Goal: Use online tool/utility: Utilize a website feature to perform a specific function

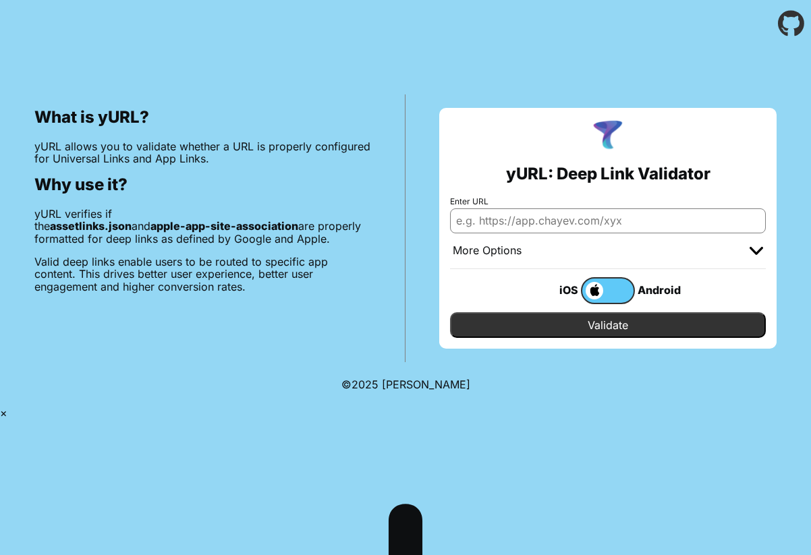
type input "[URL][DOMAIN_NAME]"
click at [582, 327] on input "Validate" at bounding box center [608, 325] width 316 height 26
click at [515, 80] on div "What is yURL? yURL allows you to validate whether a URL is properly configured …" at bounding box center [405, 204] width 811 height 315
click at [642, 221] on input "[URL][DOMAIN_NAME]" at bounding box center [608, 220] width 316 height 24
click at [609, 293] on label at bounding box center [608, 290] width 54 height 27
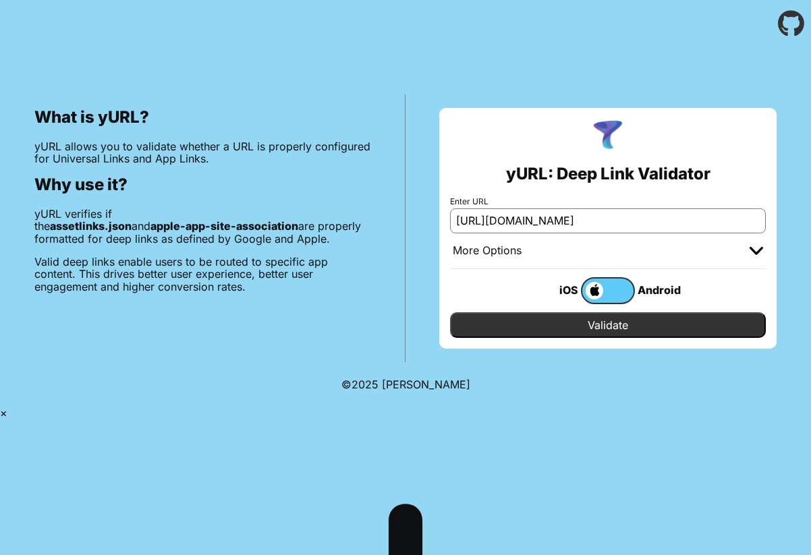
click at [0, 0] on input "checkbox" at bounding box center [0, 0] width 0 height 0
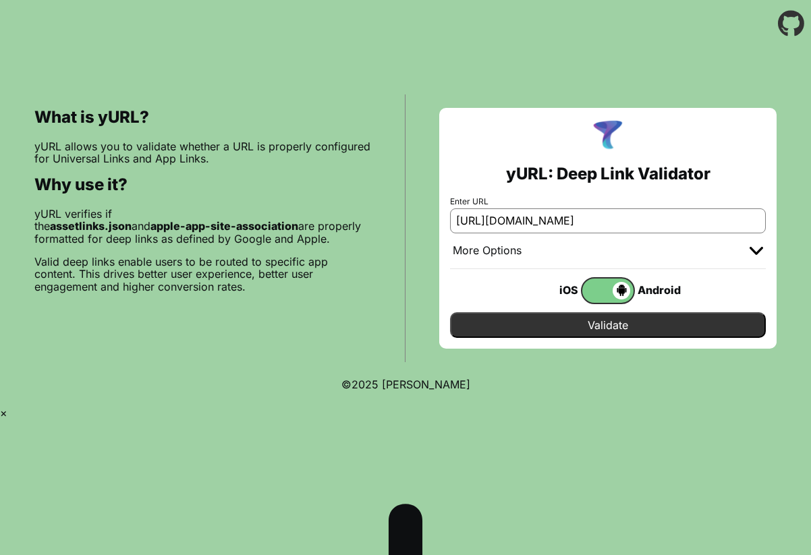
click at [609, 292] on span at bounding box center [606, 291] width 48 height 18
click at [0, 0] on input "checkbox" at bounding box center [0, 0] width 0 height 0
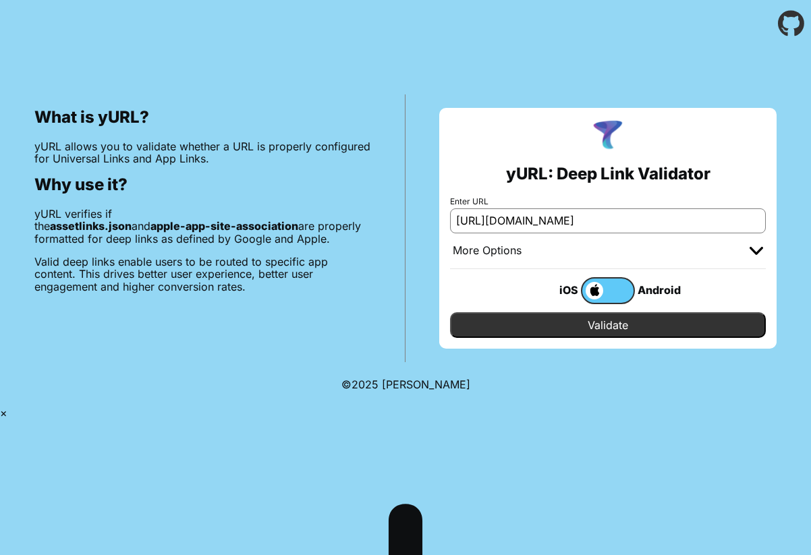
click at [611, 293] on label at bounding box center [608, 290] width 54 height 27
click at [0, 0] on input "checkbox" at bounding box center [0, 0] width 0 height 0
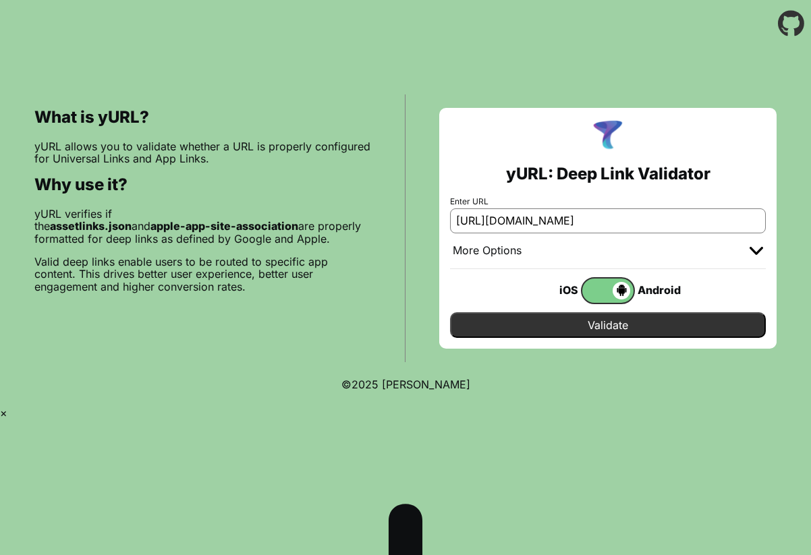
click at [611, 293] on span at bounding box center [606, 291] width 48 height 18
click at [0, 0] on input "checkbox" at bounding box center [0, 0] width 0 height 0
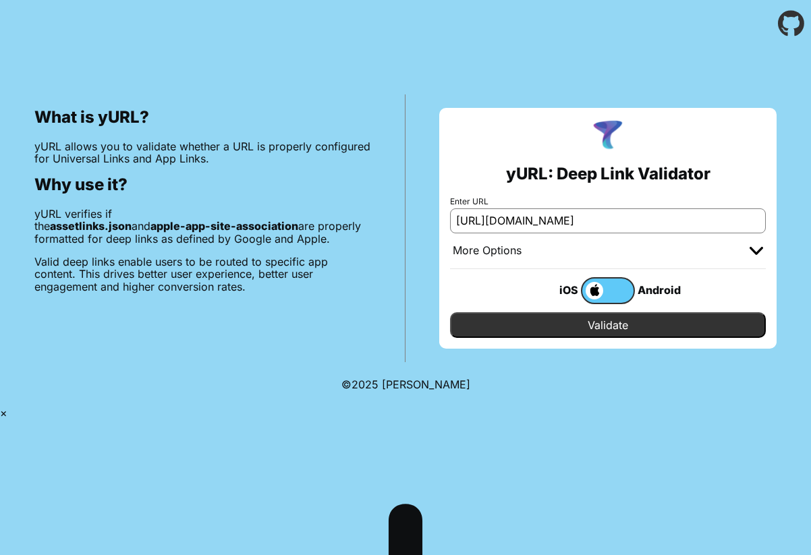
click at [605, 326] on input "Validate" at bounding box center [608, 325] width 316 height 26
click at [351, 55] on div "What is yURL? yURL allows you to validate whether a URL is properly configured …" at bounding box center [405, 204] width 811 height 315
